Goal: Task Accomplishment & Management: Manage account settings

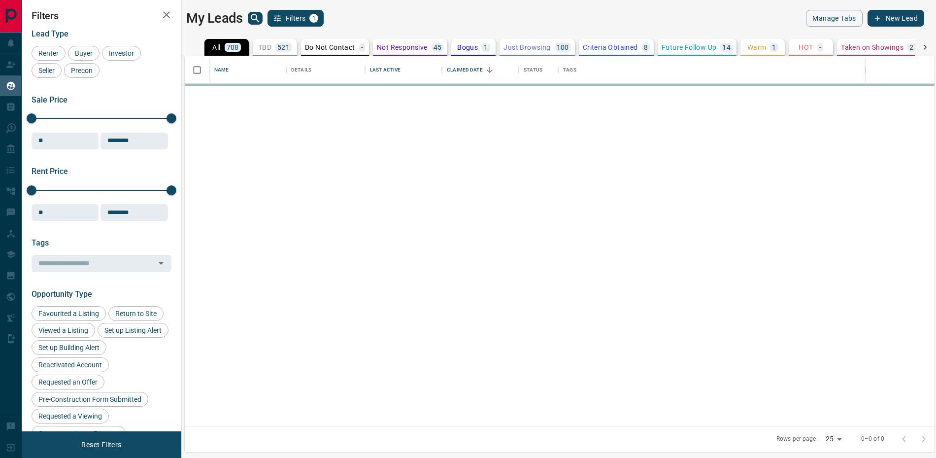
scroll to position [370, 750]
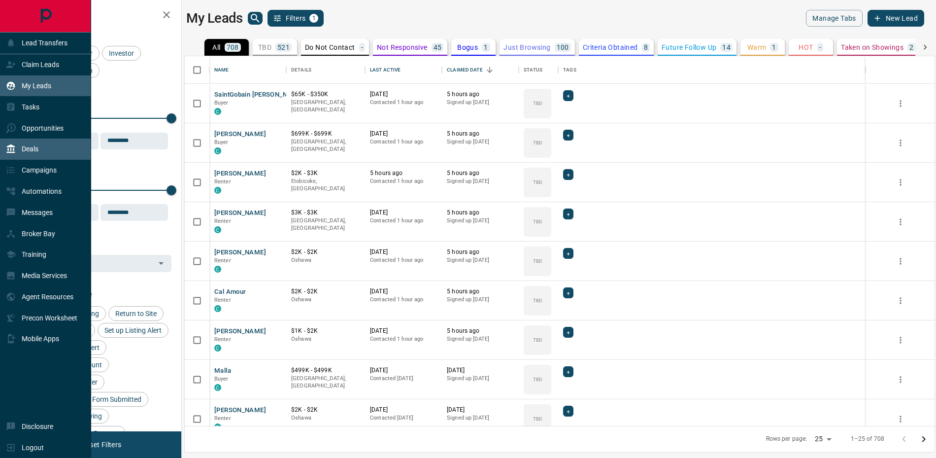
click at [46, 160] on div "Deals" at bounding box center [45, 148] width 91 height 21
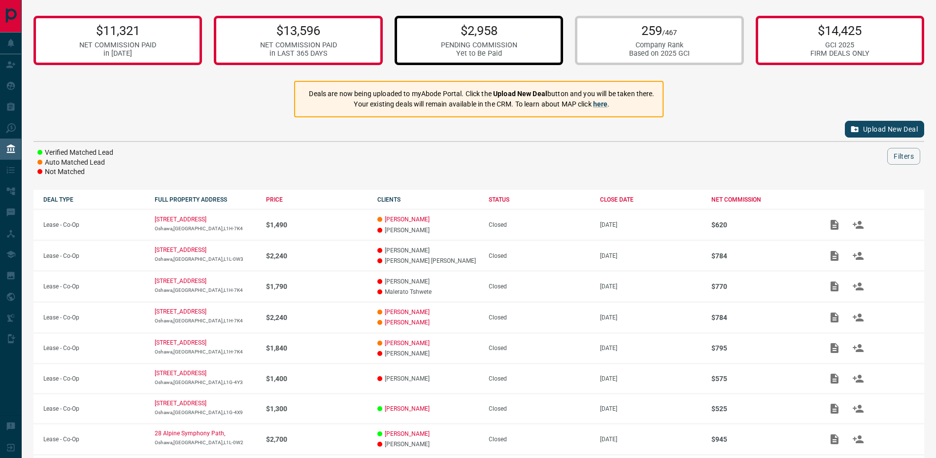
click at [508, 38] on p "$2,958" at bounding box center [479, 30] width 76 height 15
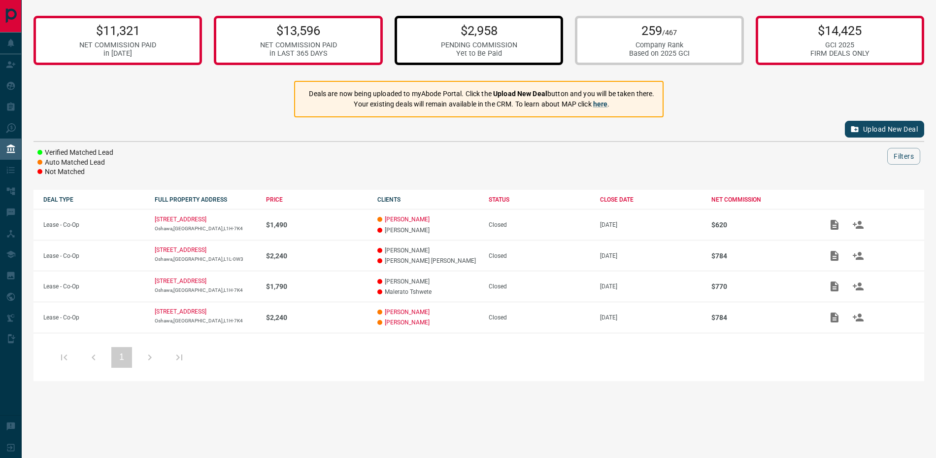
click at [508, 38] on p "$2,958" at bounding box center [479, 30] width 76 height 15
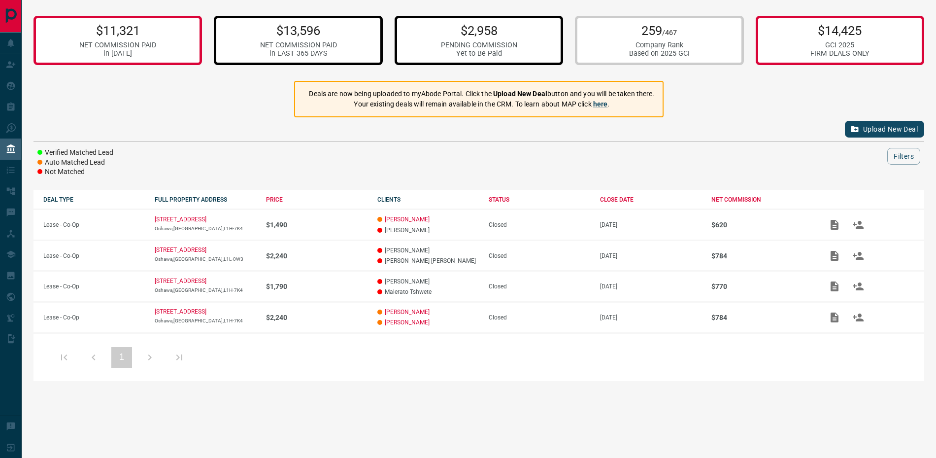
click at [313, 38] on p "$13,596" at bounding box center [298, 30] width 77 height 15
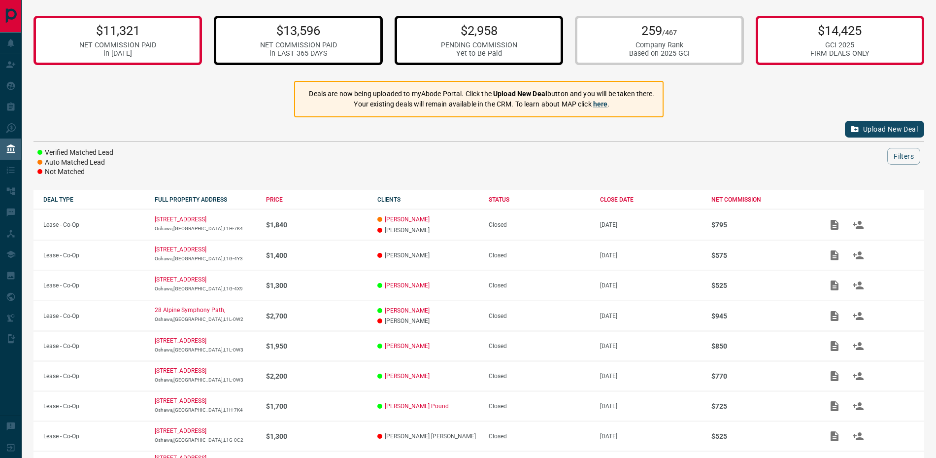
click at [484, 57] on div "Yet to Be Paid" at bounding box center [479, 53] width 76 height 8
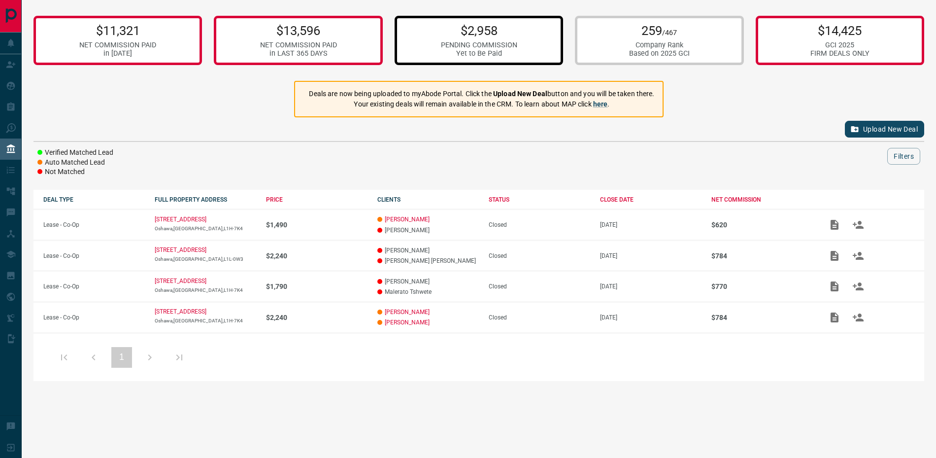
click at [477, 31] on p "$2,958" at bounding box center [479, 30] width 76 height 15
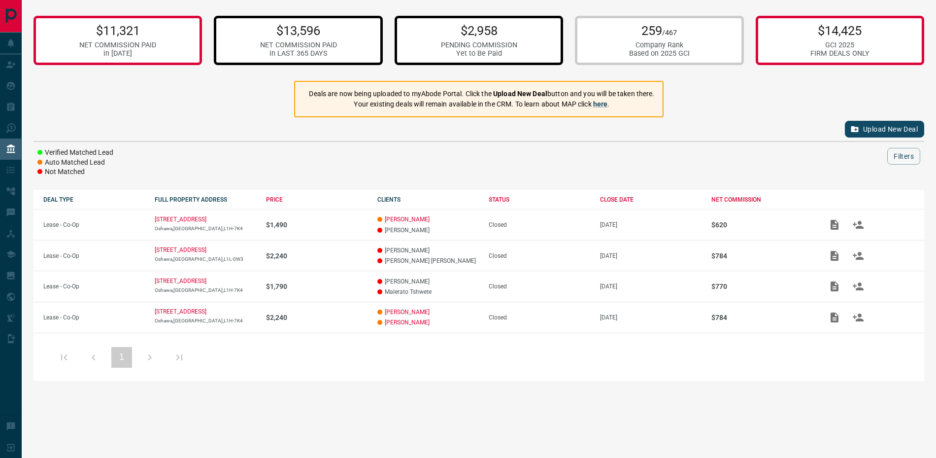
click at [308, 28] on p "$13,596" at bounding box center [298, 30] width 77 height 15
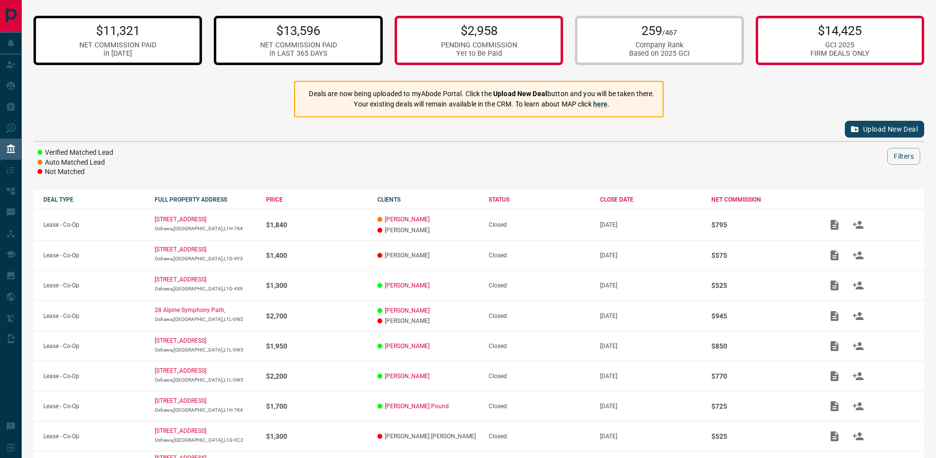
click at [81, 45] on div "NET COMMISSION PAID" at bounding box center [117, 45] width 77 height 8
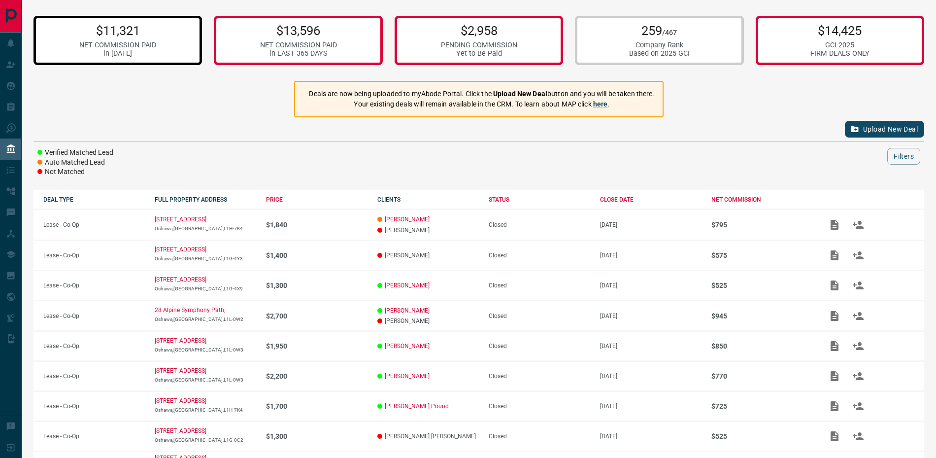
click at [745, 59] on div "$11,321 NET COMMISSION PAID in [DATE] $13,596 NET COMMISSION PAID in LAST 365 D…" at bounding box center [478, 40] width 891 height 61
click at [817, 49] on div "GCI 2025" at bounding box center [839, 45] width 59 height 8
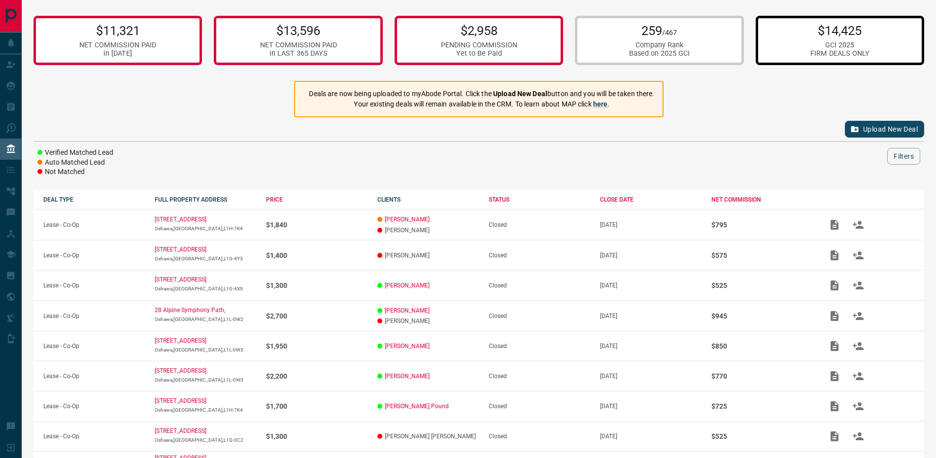
click at [667, 49] on div "Company Rank" at bounding box center [659, 45] width 61 height 8
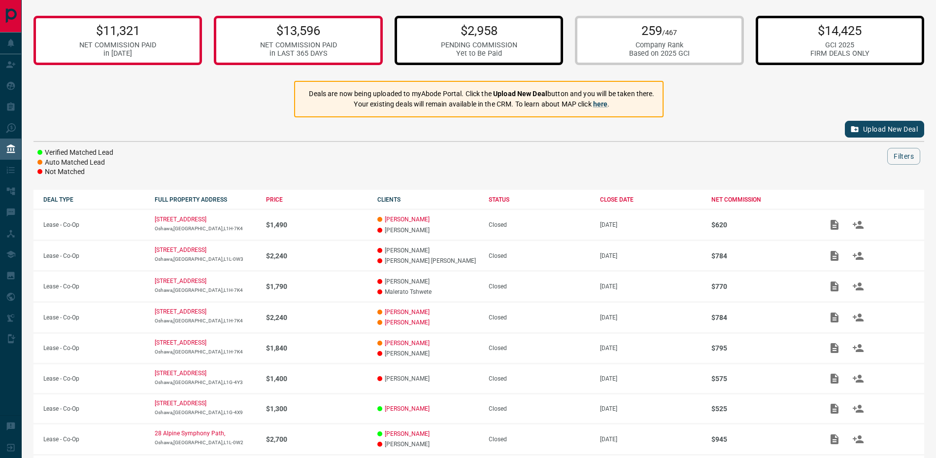
click at [506, 42] on div "$2,958 PENDING COMMISSION Yet to Be Paid" at bounding box center [479, 40] width 76 height 34
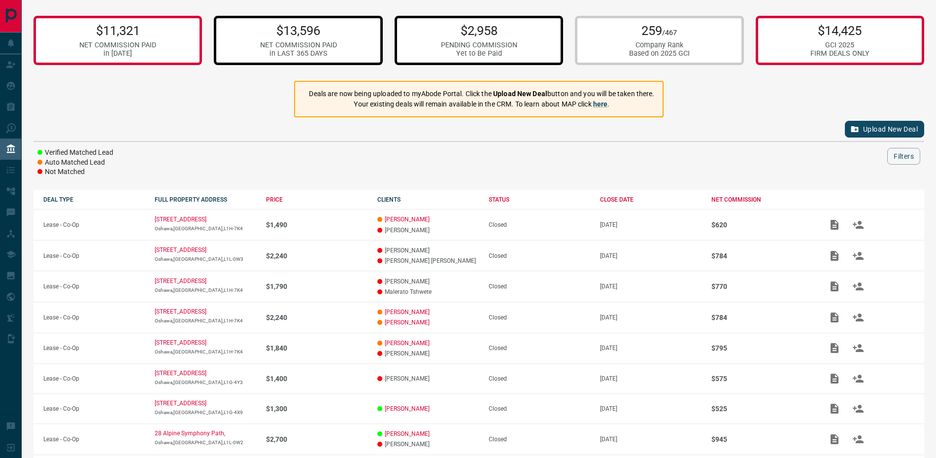
click at [277, 36] on p "$13,596" at bounding box center [298, 30] width 77 height 15
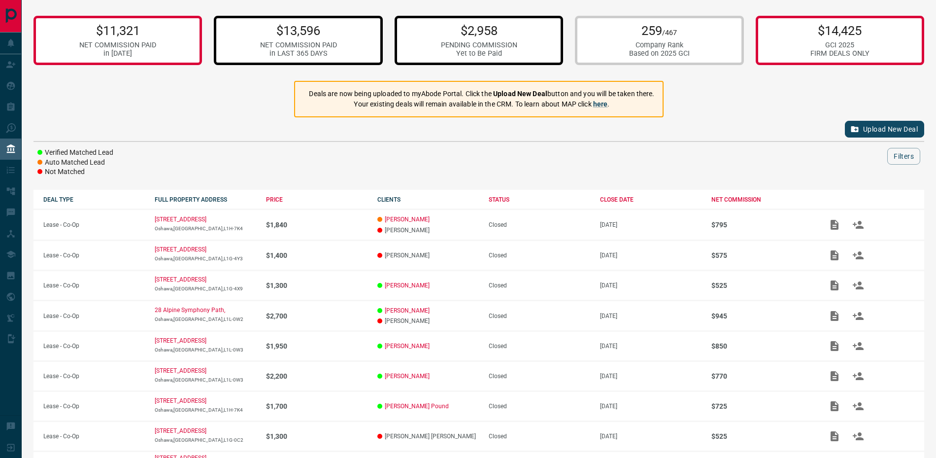
click at [466, 46] on div "PENDING COMMISSION" at bounding box center [479, 45] width 76 height 8
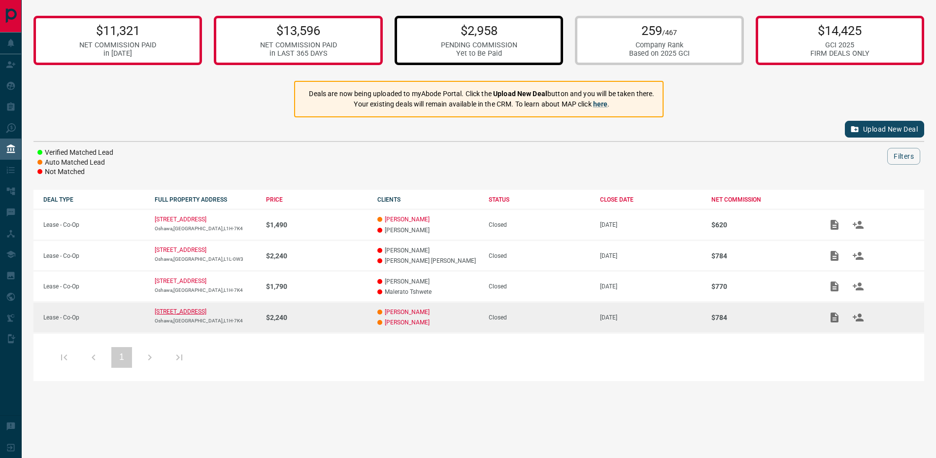
click at [199, 315] on p "[STREET_ADDRESS]" at bounding box center [181, 311] width 52 height 7
click at [838, 322] on icon "Add / View Documents" at bounding box center [834, 317] width 8 height 10
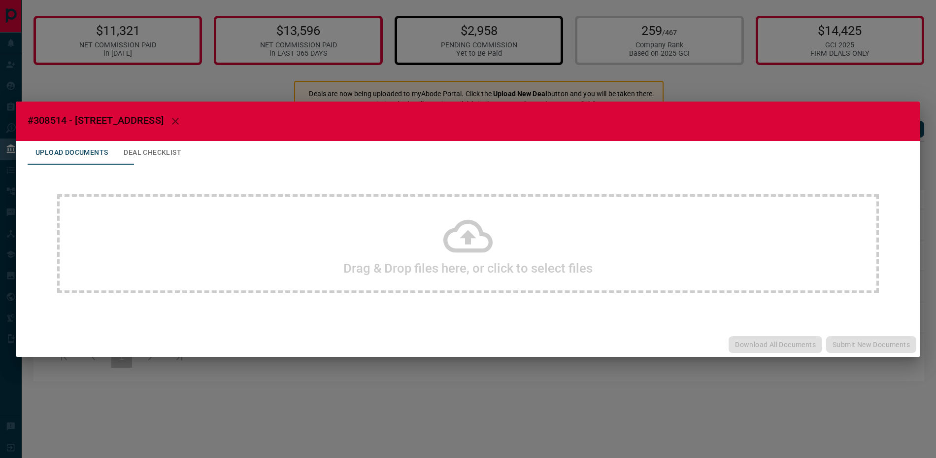
click at [161, 152] on button "Deal Checklist" at bounding box center [152, 153] width 73 height 24
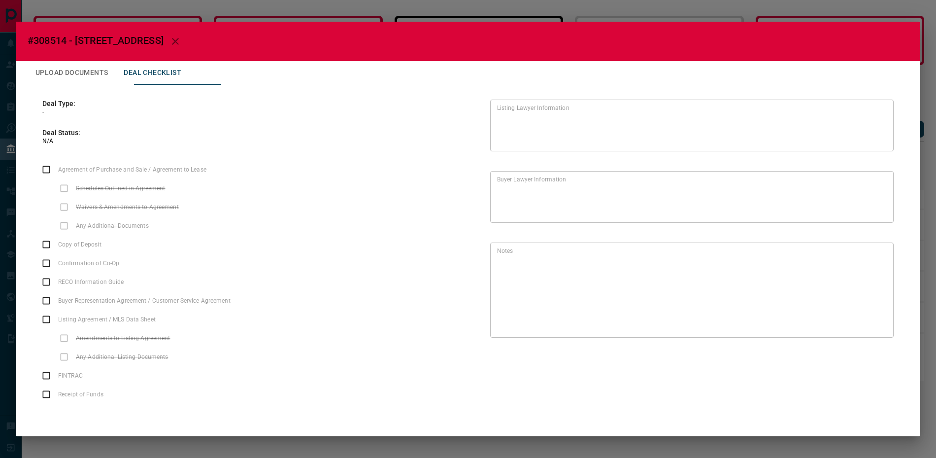
scroll to position [0, 0]
click at [80, 73] on button "Upload Documents" at bounding box center [72, 73] width 88 height 24
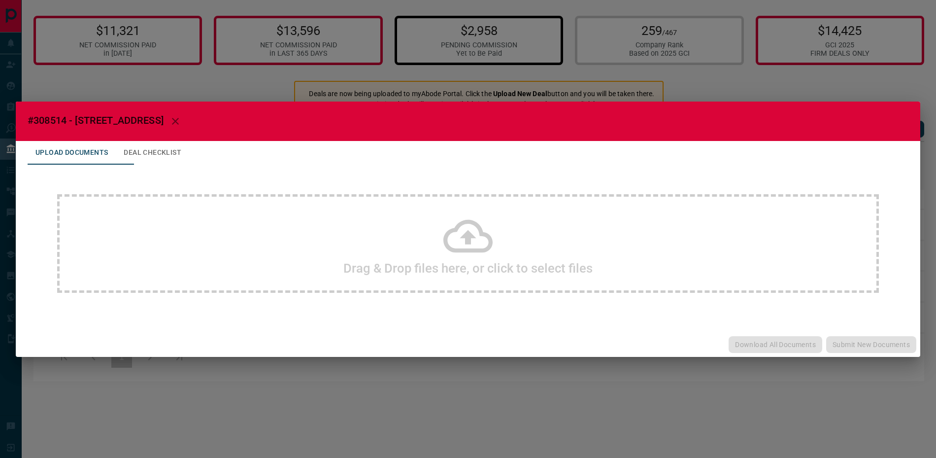
click at [181, 120] on icon "button" at bounding box center [175, 121] width 12 height 12
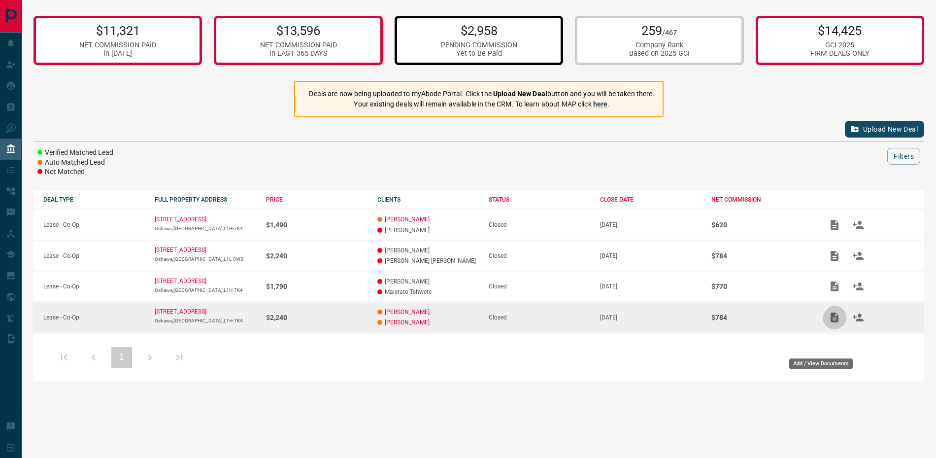
click at [834, 323] on icon "Add / View Documents" at bounding box center [834, 317] width 12 height 12
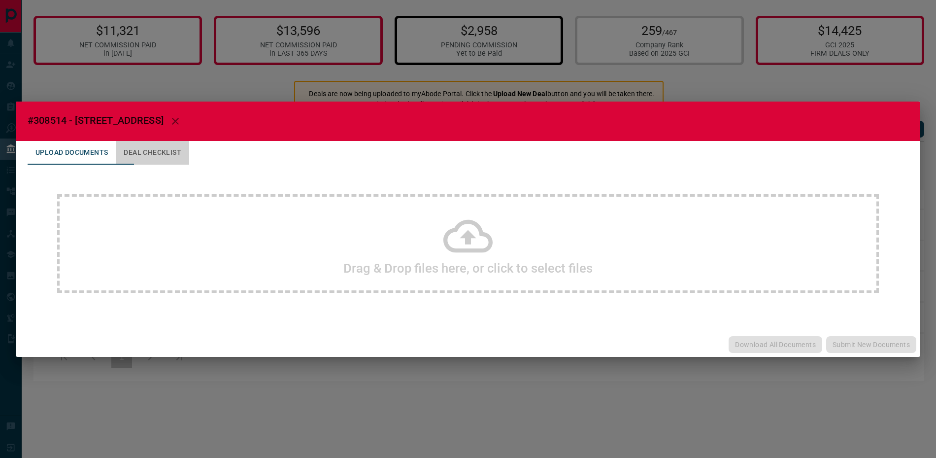
click at [180, 154] on button "Deal Checklist" at bounding box center [152, 153] width 73 height 24
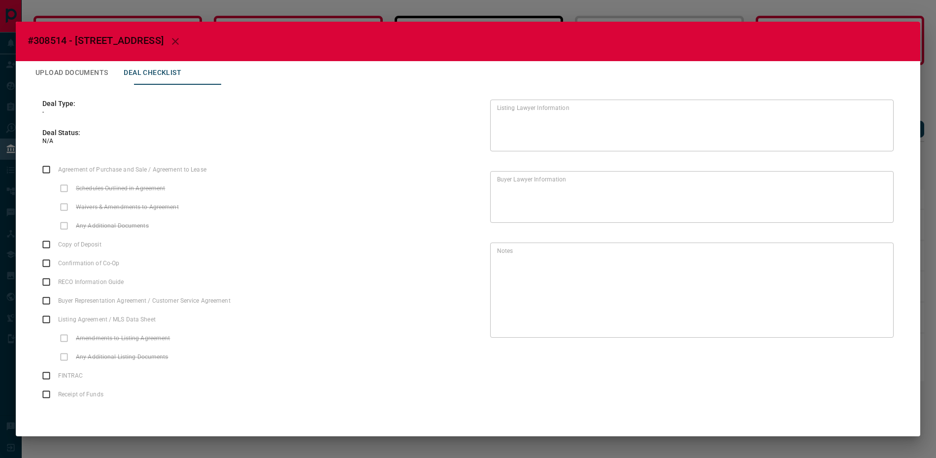
scroll to position [35, 0]
click at [236, 8] on div "#308514 - [STREET_ADDRESS] Upload Documents Deal Checklist Deal Type: - Deal St…" at bounding box center [468, 229] width 936 height 458
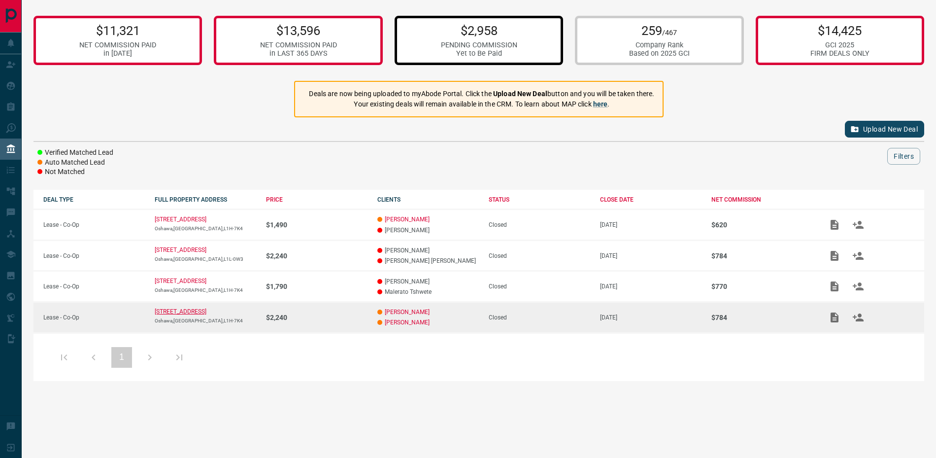
click at [194, 315] on p "[STREET_ADDRESS]" at bounding box center [181, 311] width 52 height 7
click at [532, 321] on div "Closed" at bounding box center [539, 317] width 101 height 7
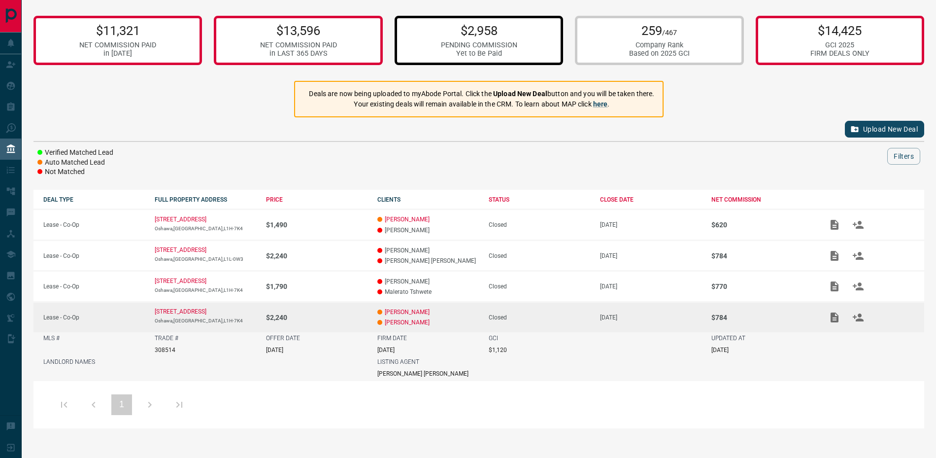
scroll to position [26, 0]
click at [552, 317] on div "Closed" at bounding box center [539, 317] width 101 height 7
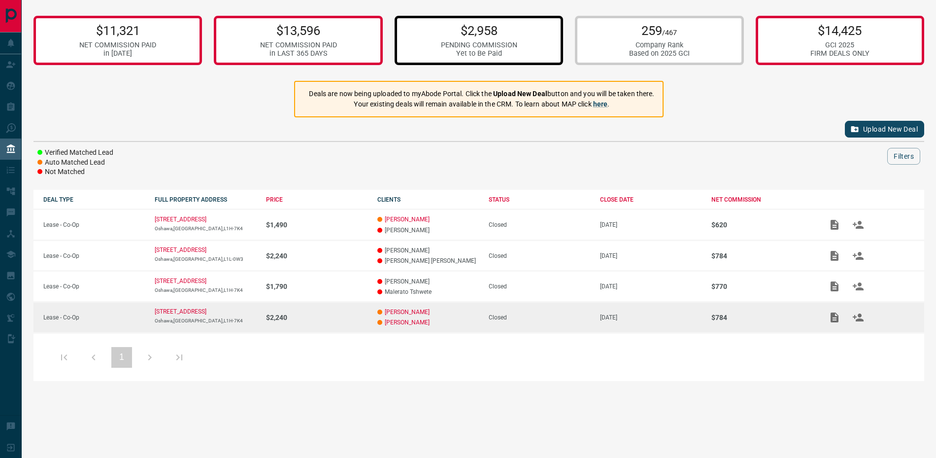
scroll to position [0, 0]
click at [834, 322] on icon "Add / View Documents" at bounding box center [834, 317] width 8 height 10
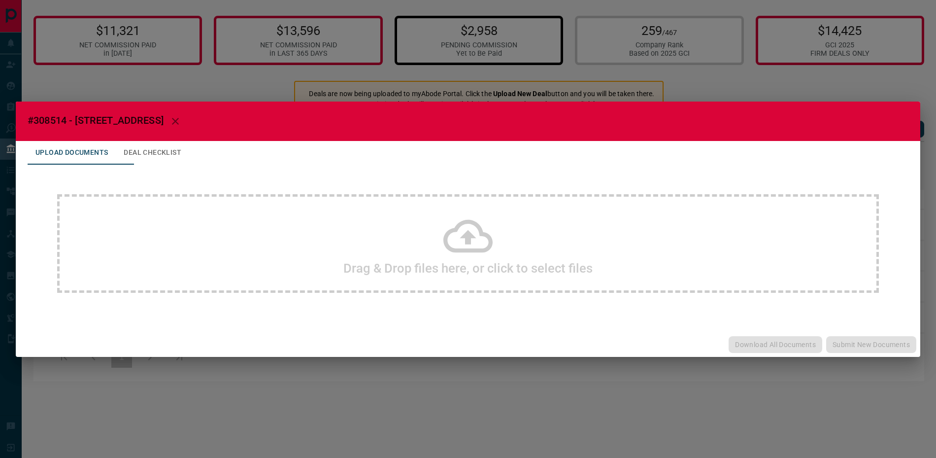
click at [506, 240] on div "Drag & Drop files here, or click to select files" at bounding box center [468, 243] width 822 height 99
click at [171, 152] on button "Deal Checklist" at bounding box center [152, 153] width 73 height 24
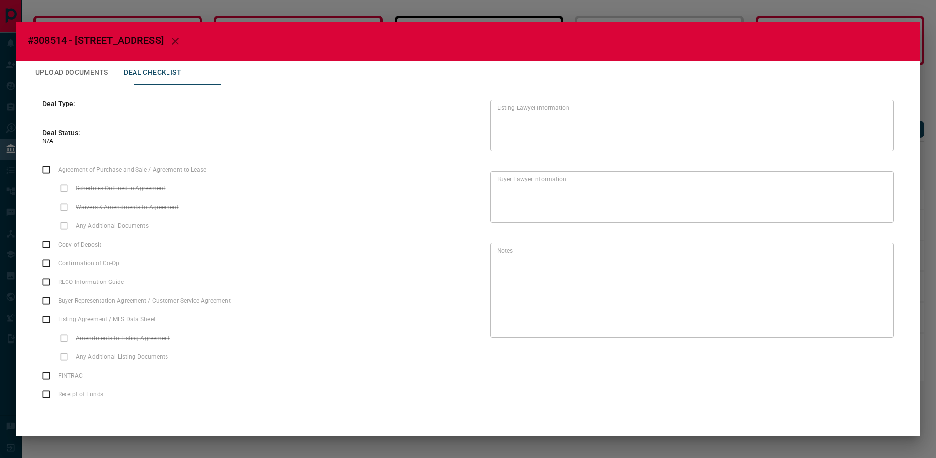
click at [87, 72] on button "Upload Documents" at bounding box center [72, 73] width 88 height 24
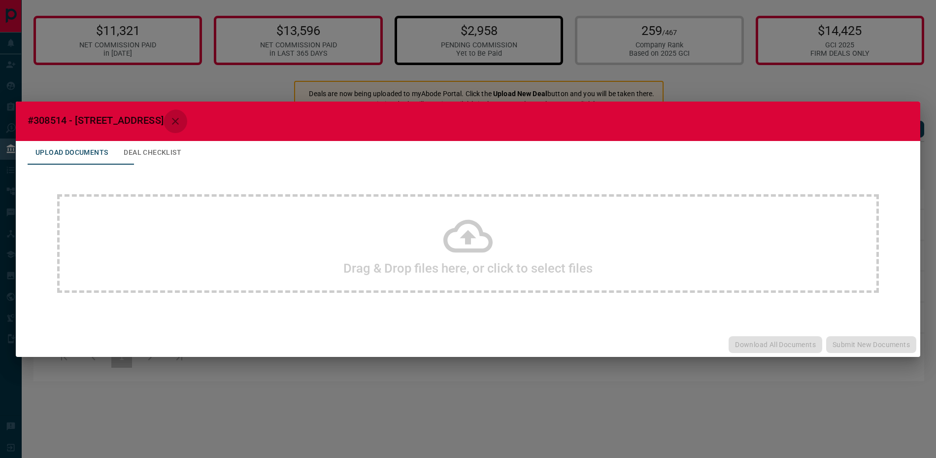
click at [179, 118] on icon "button" at bounding box center [175, 121] width 7 height 7
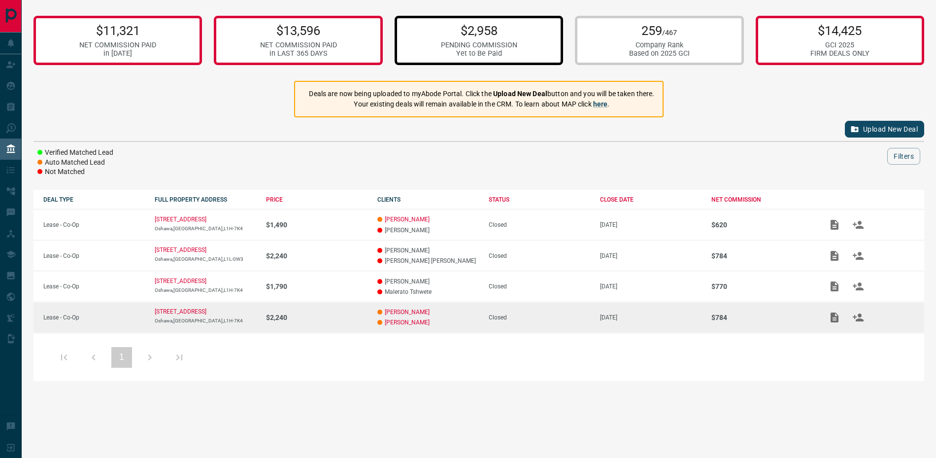
click at [646, 321] on p "[DATE]" at bounding box center [650, 317] width 101 height 7
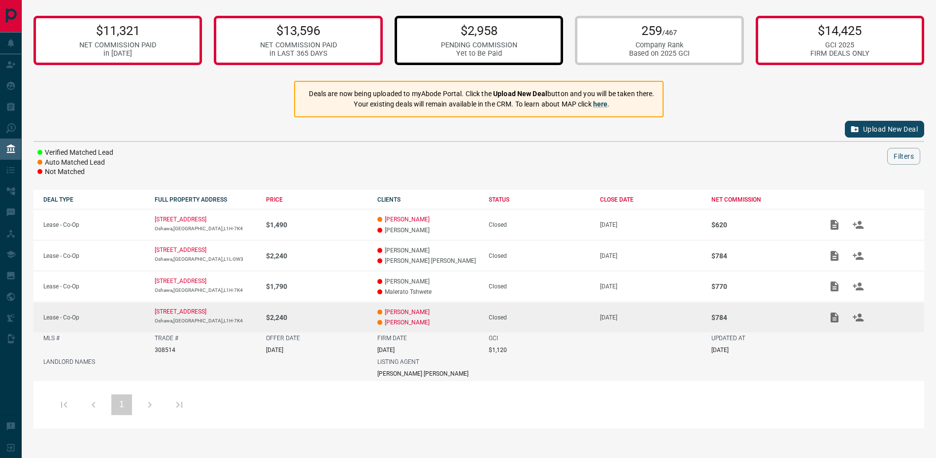
click at [513, 65] on div "$2,958 PENDING COMMISSION Yet to Be Paid" at bounding box center [479, 40] width 168 height 49
click at [512, 45] on div "PENDING COMMISSION" at bounding box center [479, 45] width 76 height 8
click at [608, 108] on link "here" at bounding box center [600, 104] width 15 height 8
click at [838, 322] on icon "Add / View Documents" at bounding box center [834, 317] width 8 height 10
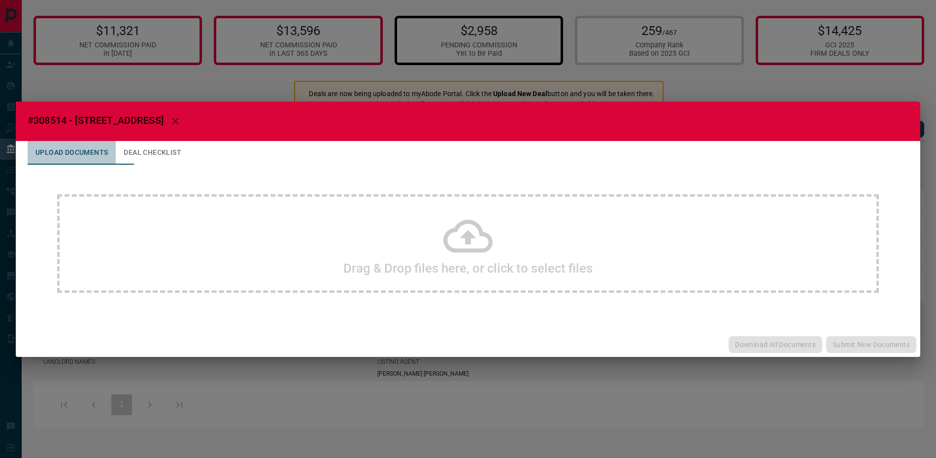
click at [59, 157] on button "Upload Documents" at bounding box center [72, 153] width 88 height 24
click at [177, 157] on button "Deal Checklist" at bounding box center [152, 153] width 73 height 24
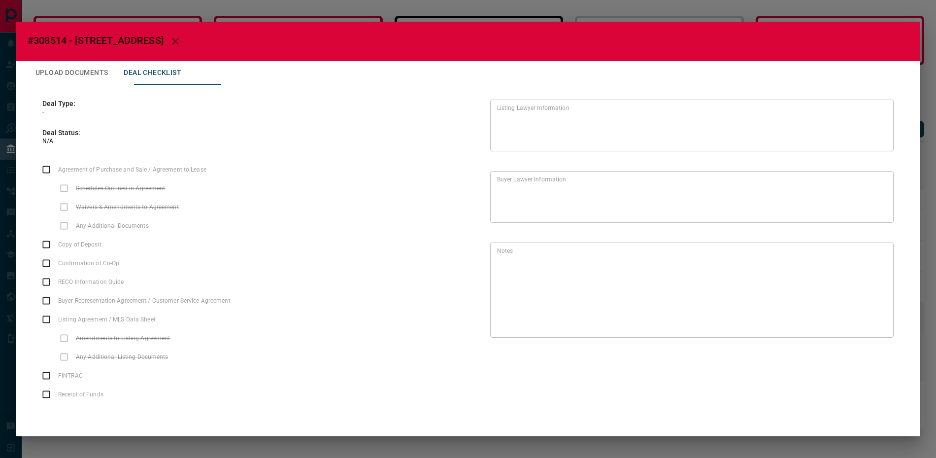
scroll to position [35, 0]
click at [77, 61] on button "Upload Documents" at bounding box center [72, 73] width 88 height 24
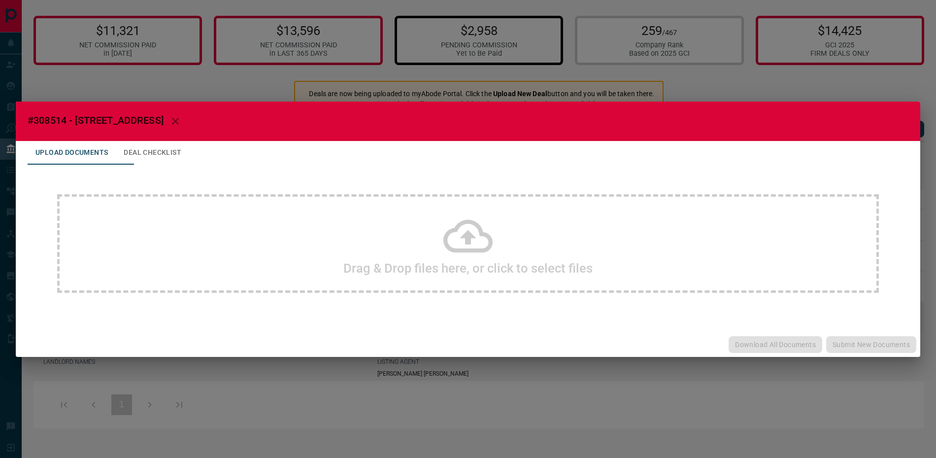
scroll to position [0, 0]
click at [181, 123] on icon "button" at bounding box center [175, 121] width 12 height 12
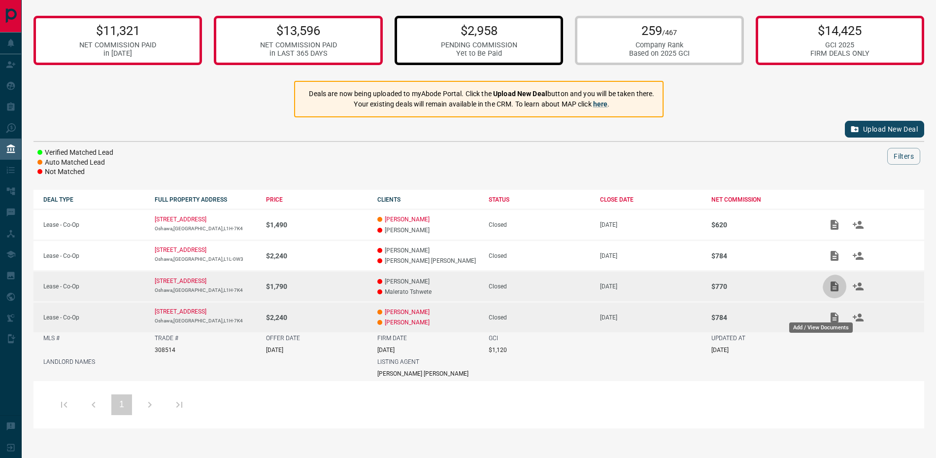
click at [829, 292] on icon "Add / View Documents" at bounding box center [834, 286] width 12 height 12
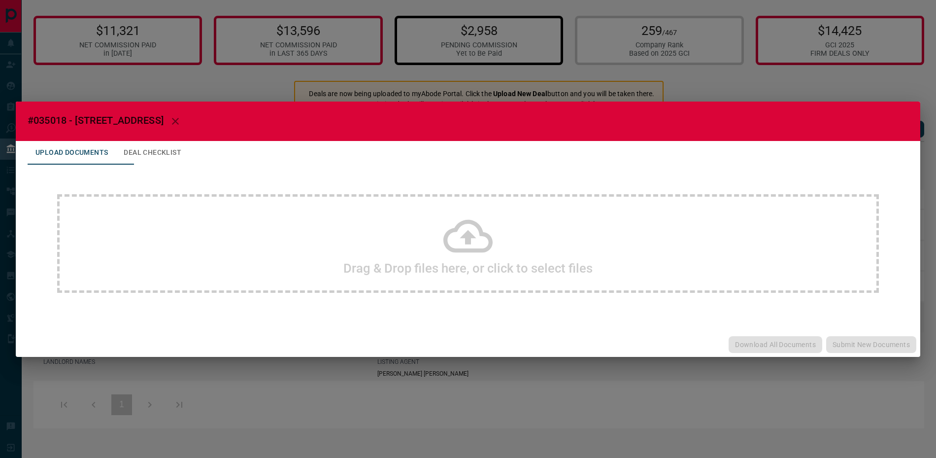
click at [180, 165] on button "Deal Checklist" at bounding box center [152, 153] width 73 height 24
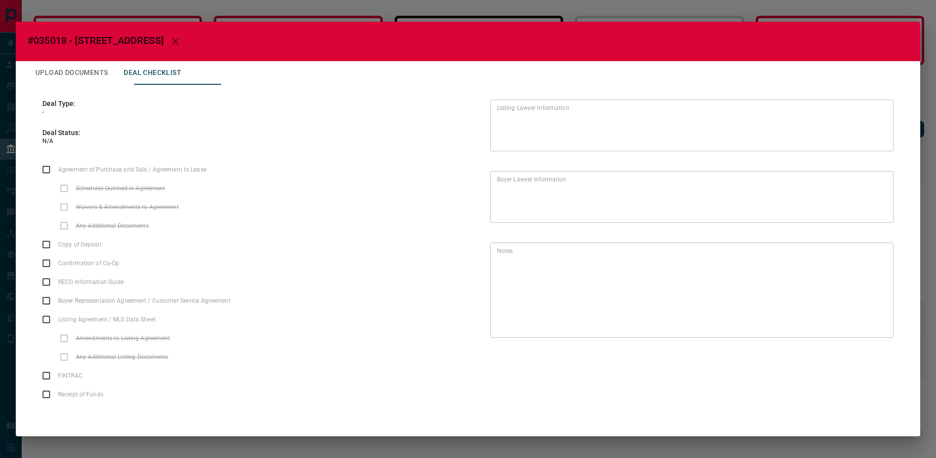
scroll to position [35, 0]
click at [928, 26] on div "#035018 - [STREET_ADDRESS] Upload Documents Deal Checklist Deal Type: - Deal St…" at bounding box center [468, 229] width 936 height 458
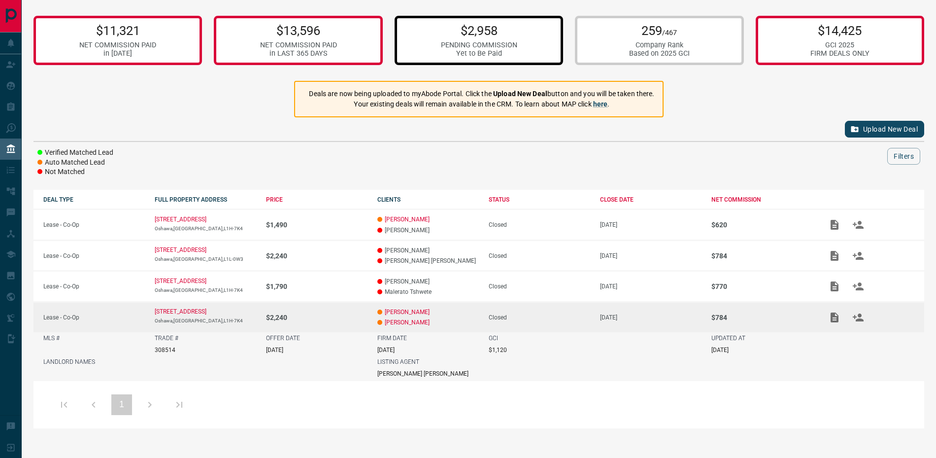
scroll to position [26, 0]
click at [501, 321] on div "Closed" at bounding box center [539, 317] width 101 height 7
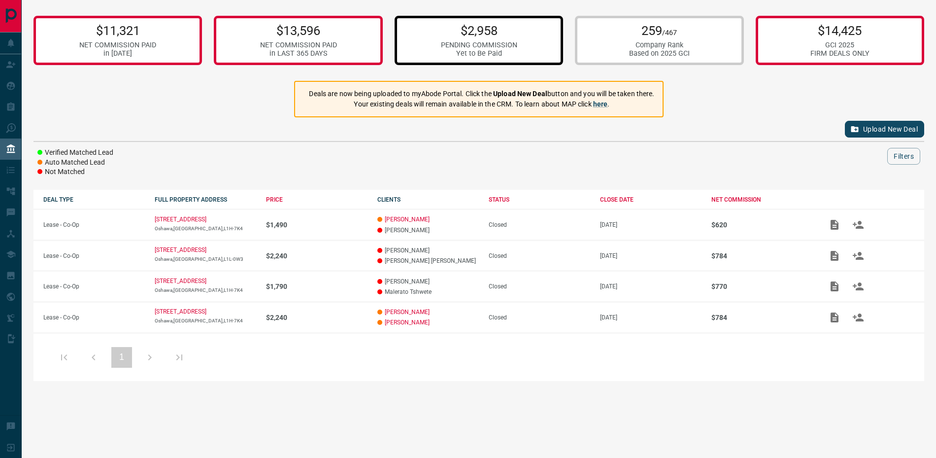
click at [517, 49] on div "PENDING COMMISSION" at bounding box center [479, 45] width 76 height 8
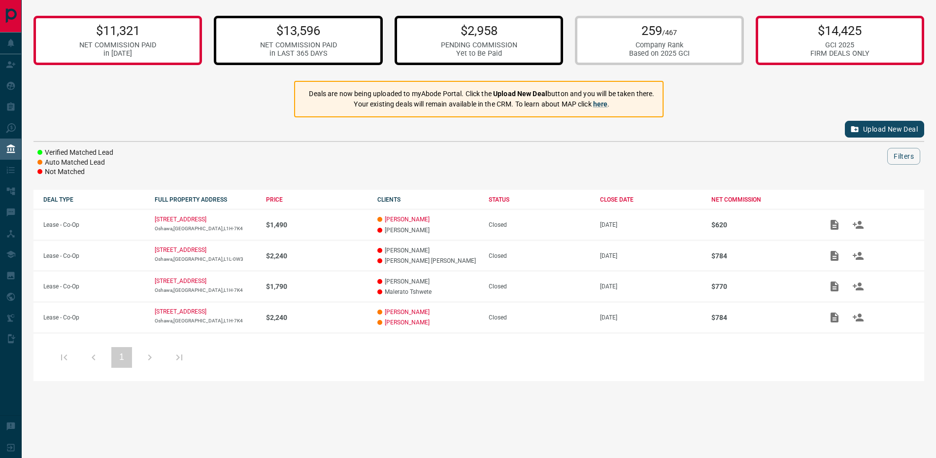
click at [315, 23] on div "$13,596 NET COMMISSION PAID in LAST 365 DAYS" at bounding box center [298, 40] width 168 height 49
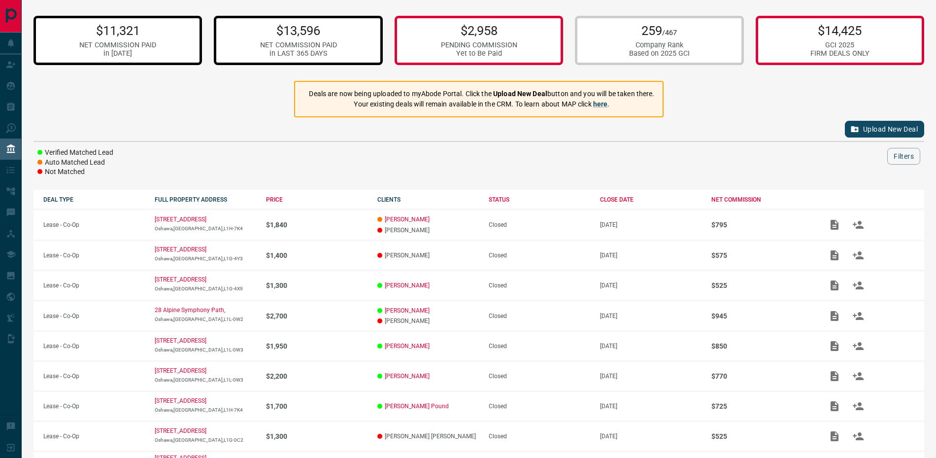
click at [125, 48] on div "NET COMMISSION PAID" at bounding box center [117, 45] width 77 height 8
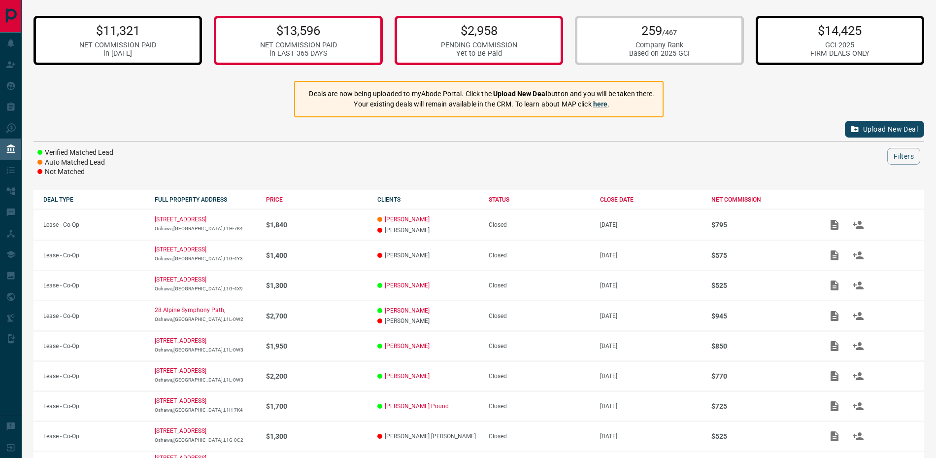
click at [868, 35] on p "$14,425" at bounding box center [839, 30] width 59 height 15
